Goal: Task Accomplishment & Management: Use online tool/utility

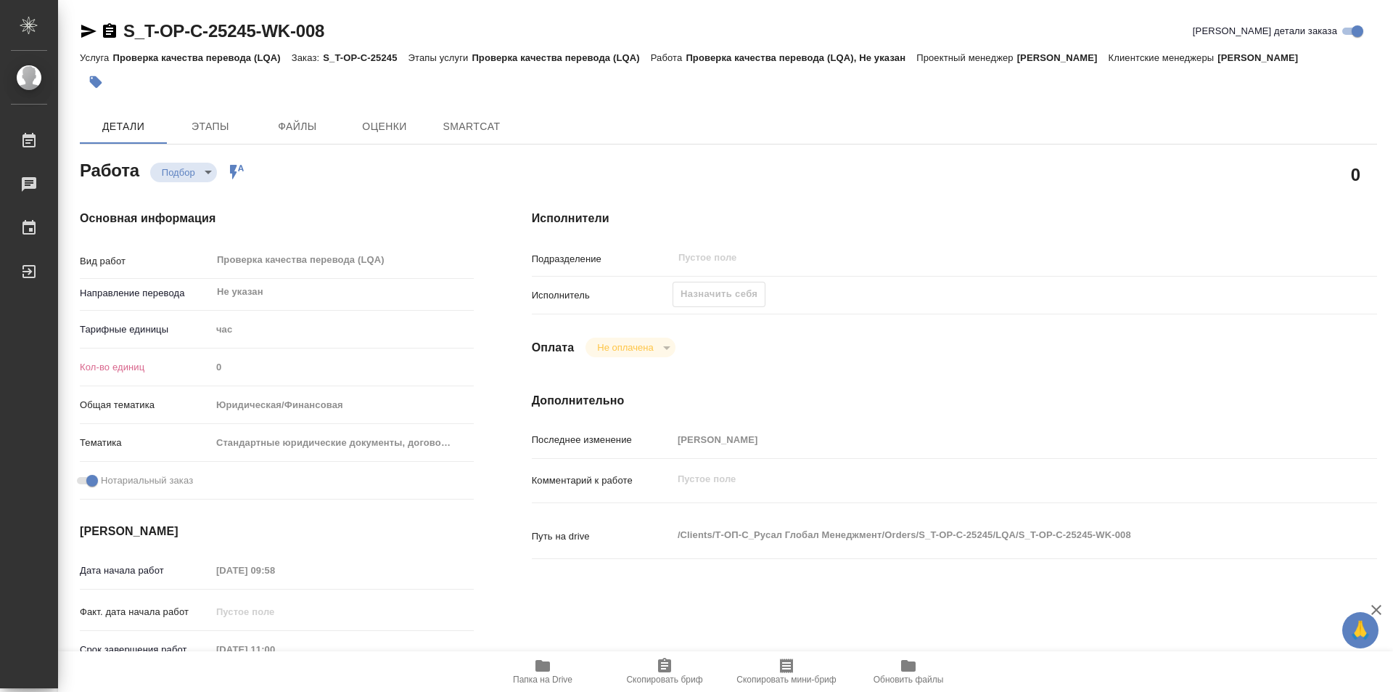
type textarea "x"
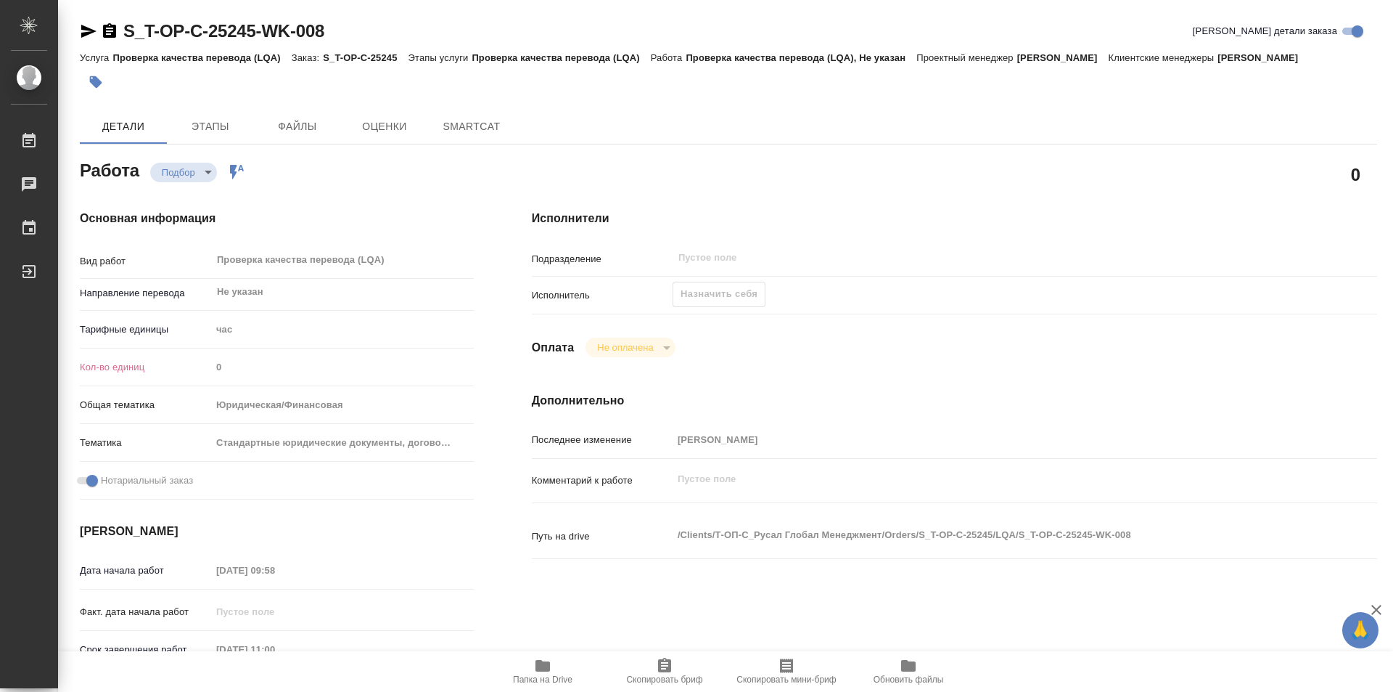
type textarea "x"
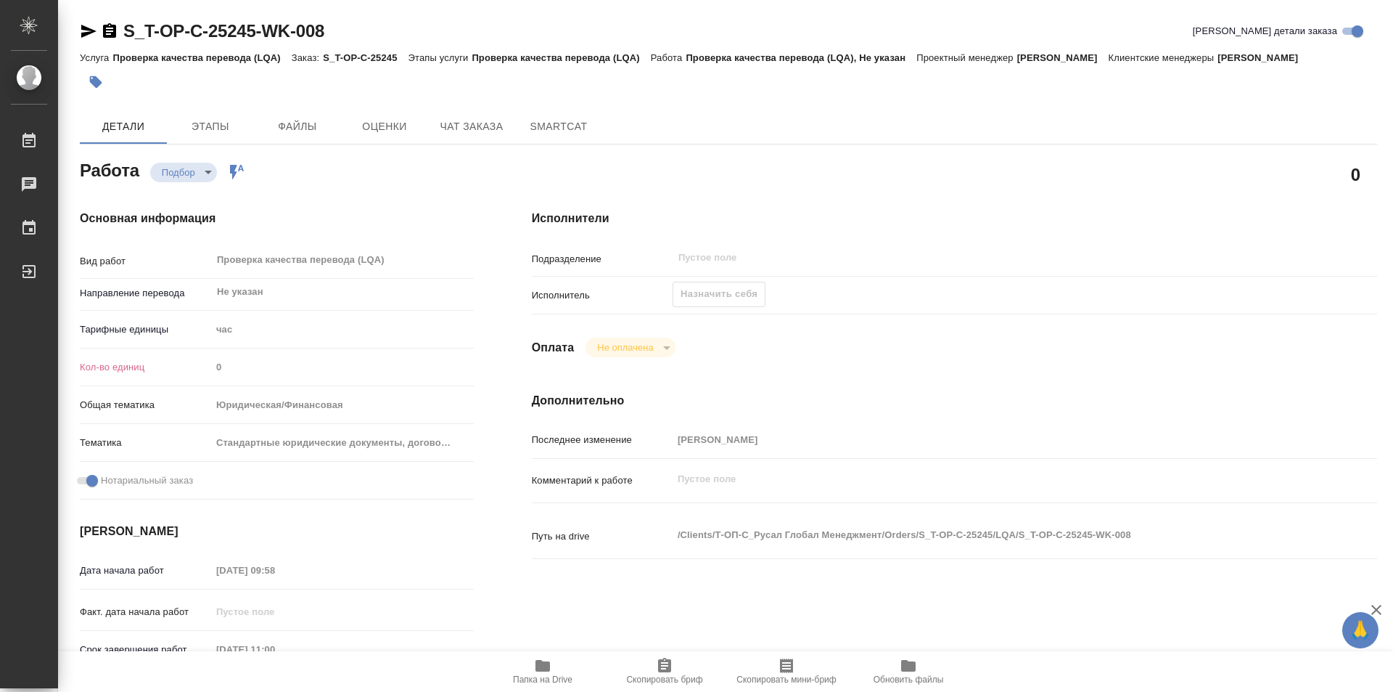
type textarea "x"
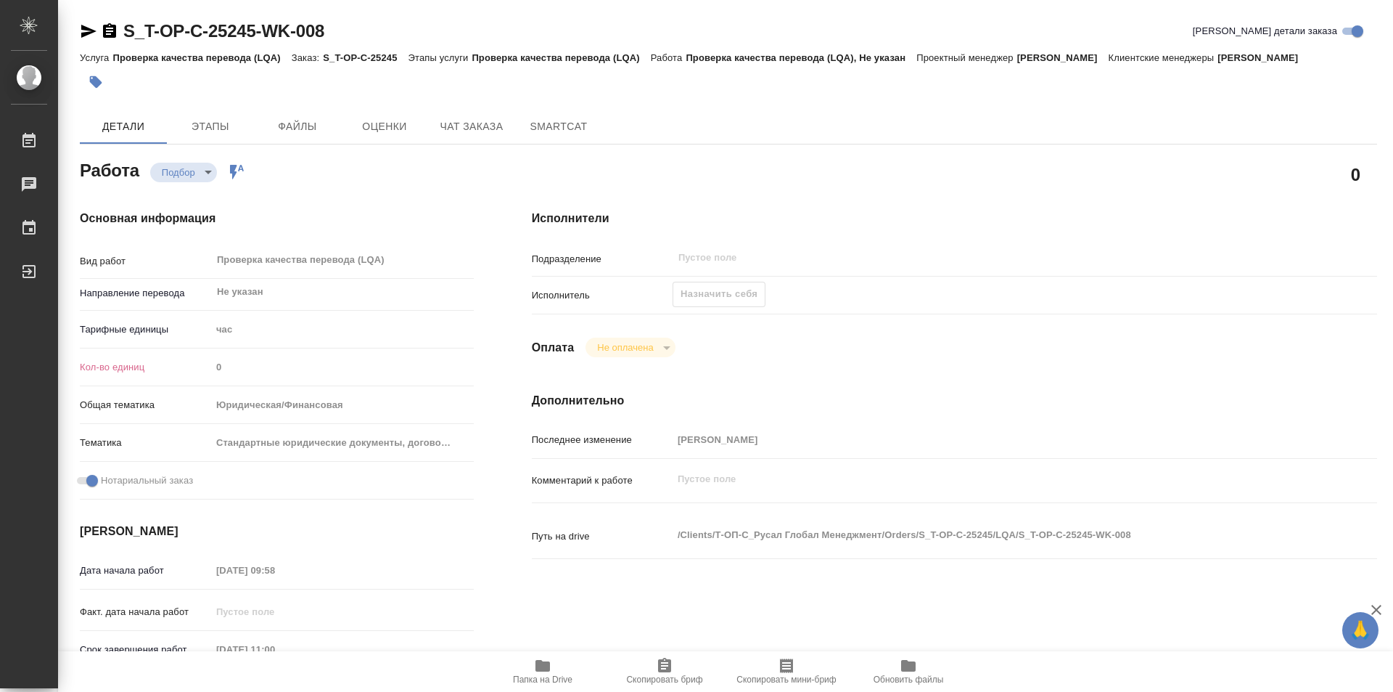
type textarea "x"
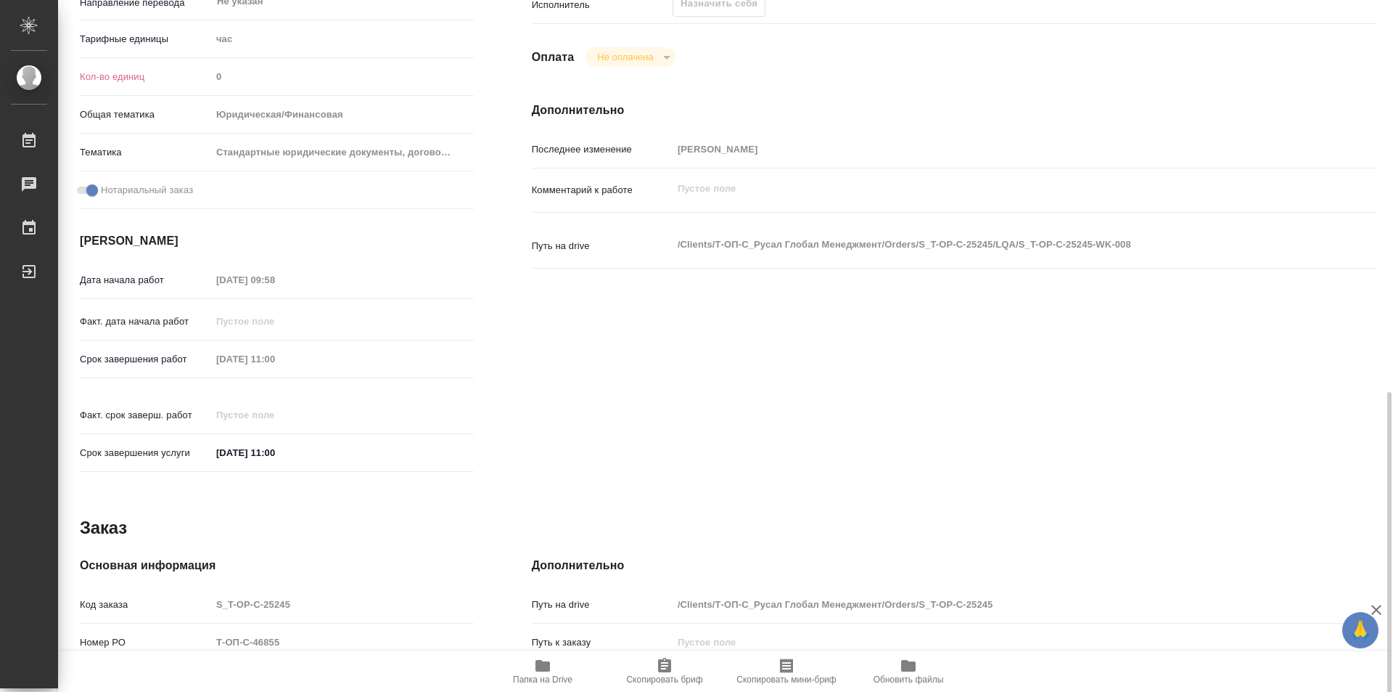
scroll to position [508, 0]
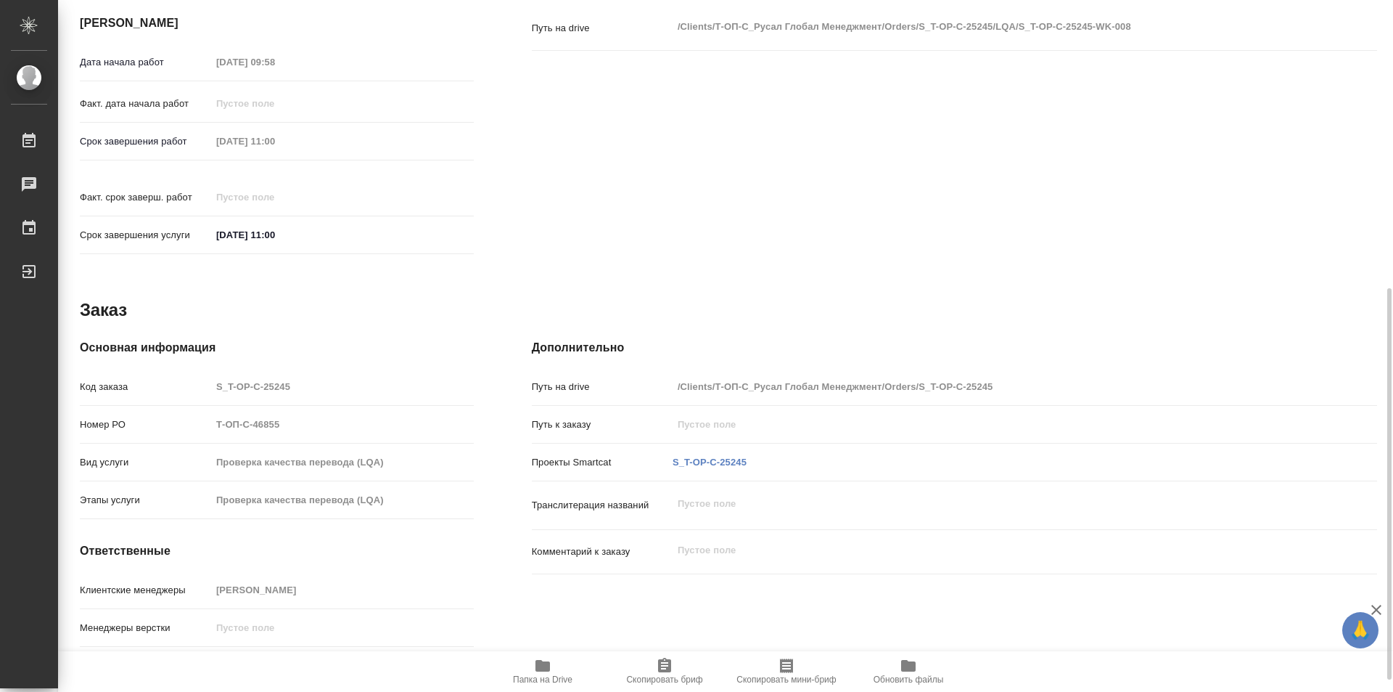
click at [547, 668] on icon "button" at bounding box center [543, 666] width 15 height 12
